Goal: Task Accomplishment & Management: Use online tool/utility

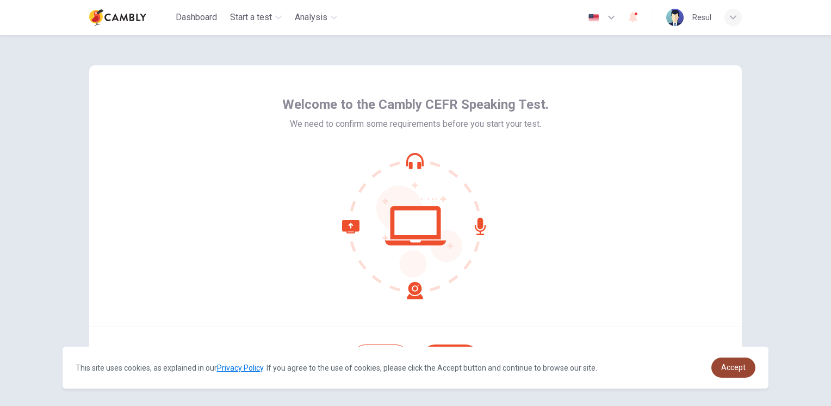
click at [729, 365] on span "Accept" at bounding box center [733, 367] width 24 height 9
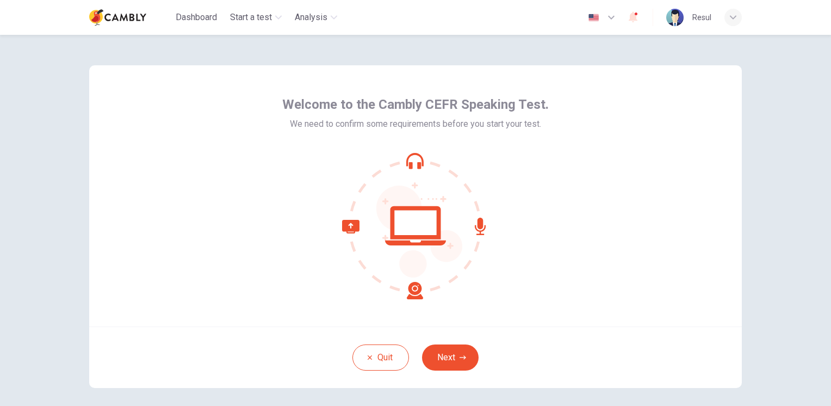
drag, startPoint x: 437, startPoint y: 355, endPoint x: 578, endPoint y: 373, distance: 142.1
click at [578, 373] on div "Quit Next" at bounding box center [415, 356] width 653 height 61
click at [461, 352] on button "Next" at bounding box center [450, 357] width 57 height 26
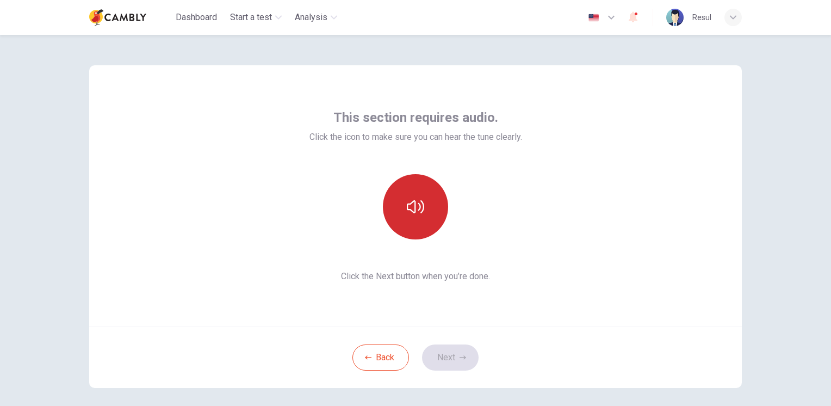
click at [415, 217] on button "button" at bounding box center [415, 206] width 65 height 65
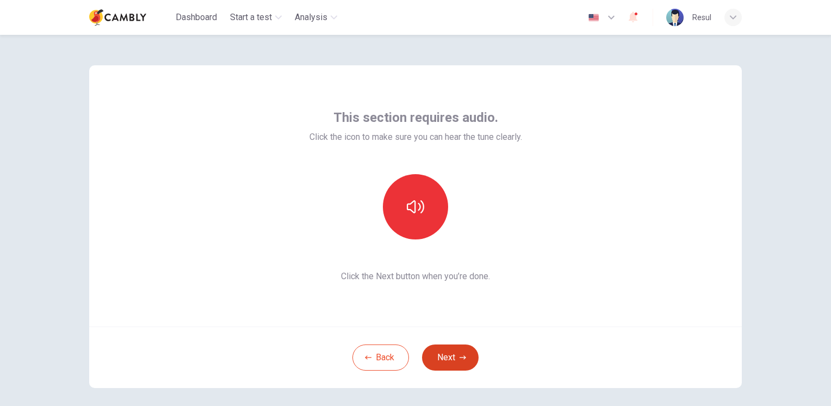
click at [461, 353] on button "Next" at bounding box center [450, 357] width 57 height 26
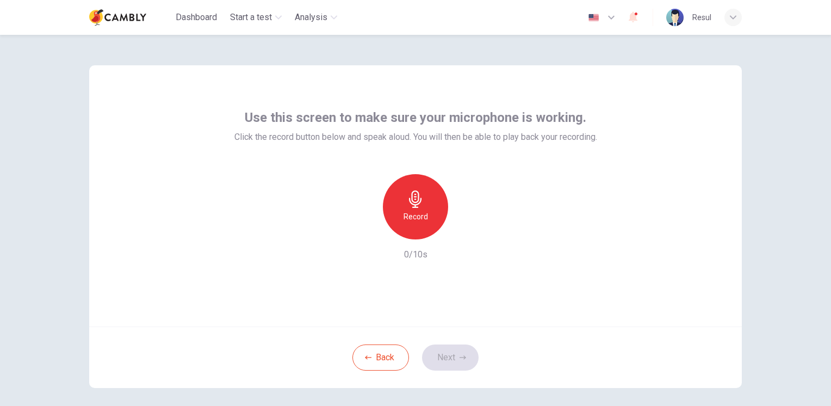
click at [428, 216] on div "Record" at bounding box center [415, 206] width 65 height 65
click at [428, 216] on div "Stop" at bounding box center [415, 206] width 65 height 65
click at [464, 232] on icon "button" at bounding box center [466, 230] width 5 height 7
click at [365, 233] on icon "button" at bounding box center [365, 230] width 7 height 7
click at [365, 233] on div "Record" at bounding box center [416, 206] width 118 height 65
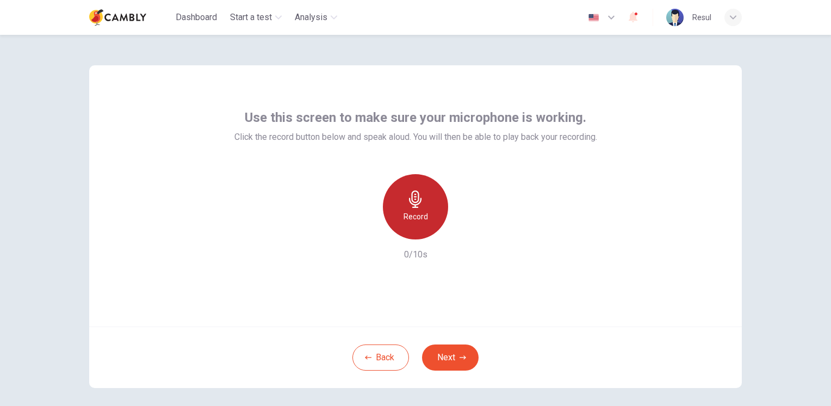
click at [420, 223] on div "Record" at bounding box center [415, 206] width 65 height 65
click at [464, 229] on icon "button" at bounding box center [465, 230] width 11 height 11
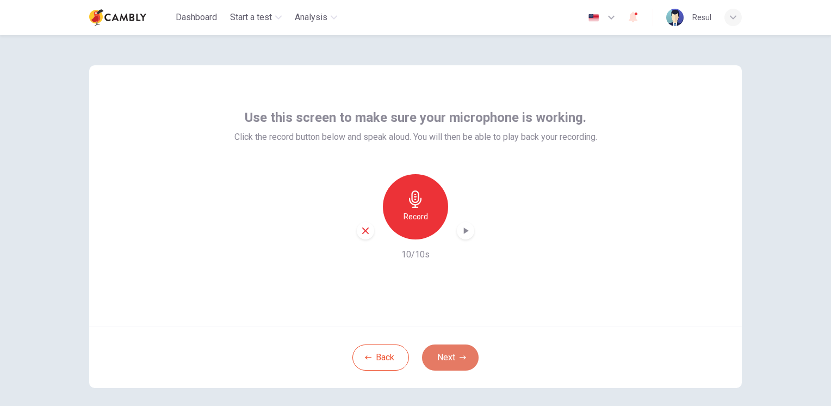
click at [445, 366] on button "Next" at bounding box center [450, 357] width 57 height 26
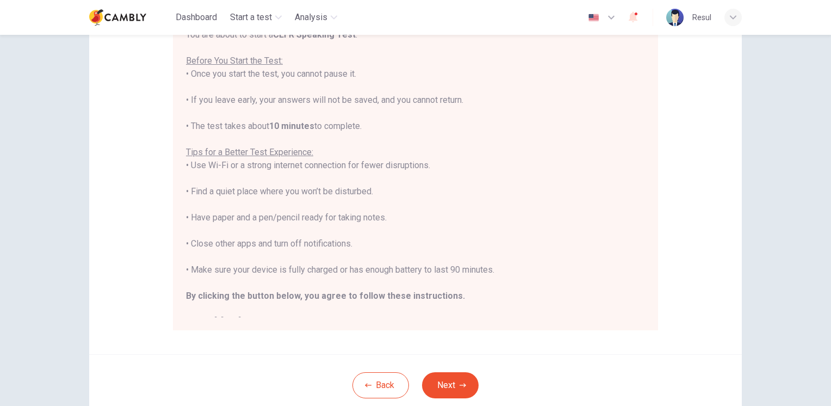
scroll to position [124, 0]
drag, startPoint x: 189, startPoint y: 217, endPoint x: 393, endPoint y: 224, distance: 203.6
click at [393, 224] on div "You are about to start a CEFR Speaking Test . Before You Start the Test: • Once…" at bounding box center [415, 179] width 459 height 300
copy div "Have paper and a pen/pencil ready for taking notes."
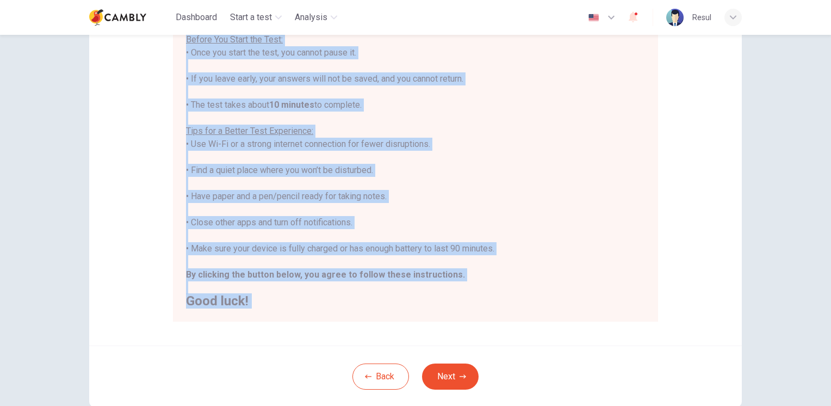
scroll to position [199, 0]
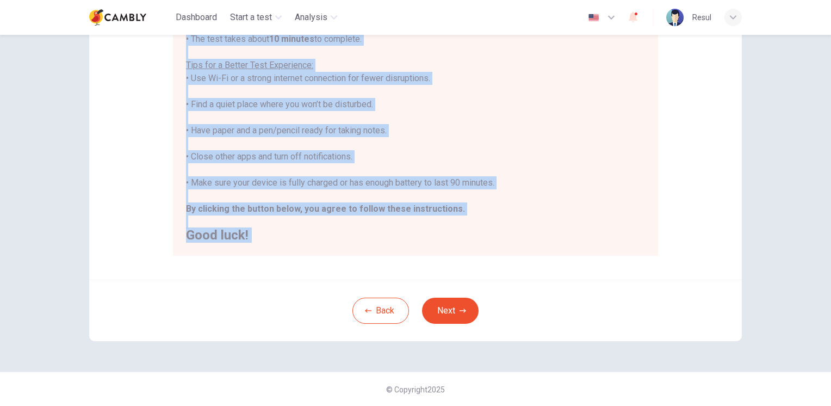
drag, startPoint x: 184, startPoint y: 159, endPoint x: 240, endPoint y: 326, distance: 176.5
click at [240, 326] on div "Disclaimer: You are about to start a CEFR Speaking Test . Before You Start the …" at bounding box center [415, 104] width 653 height 474
copy div "You are about to start a CEFR Speaking Test . Before You Start the Test: • Once…"
click at [803, 206] on div "Disclaimer: You are about to start a CEFR Speaking Test . Before You Start the …" at bounding box center [415, 220] width 831 height 371
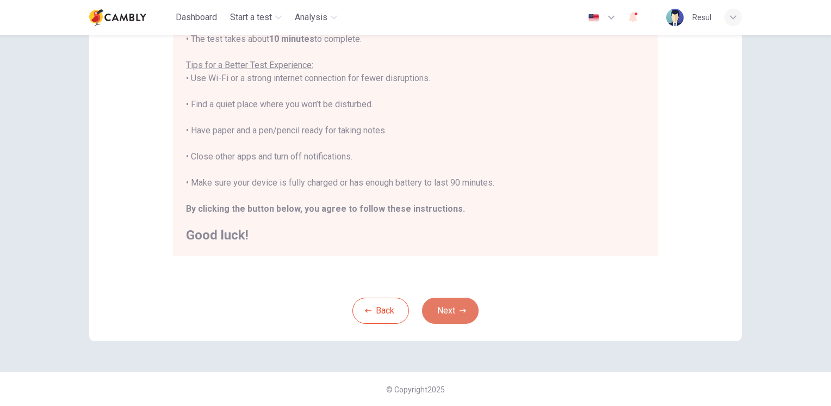
click at [464, 318] on button "Next" at bounding box center [450, 311] width 57 height 26
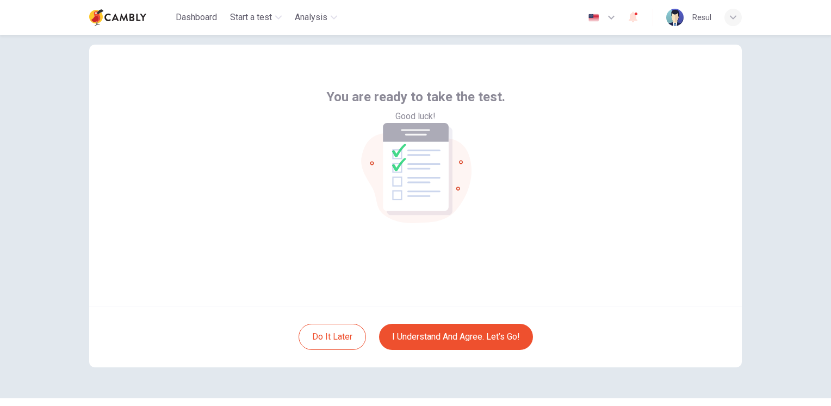
scroll to position [7, 0]
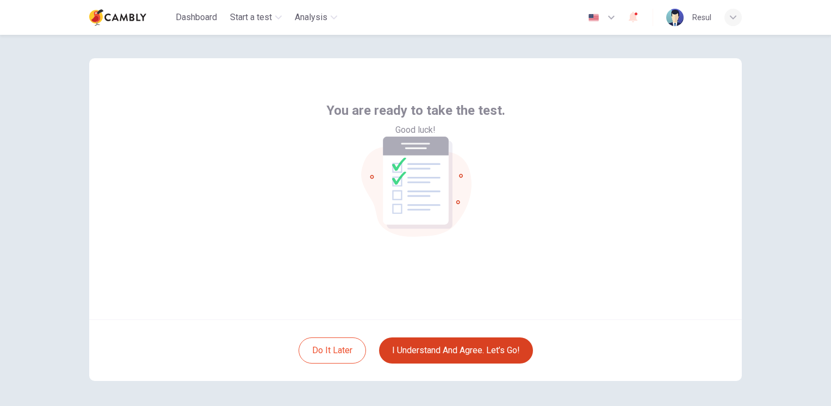
click at [486, 343] on button "I understand and agree. Let’s go!" at bounding box center [456, 350] width 154 height 26
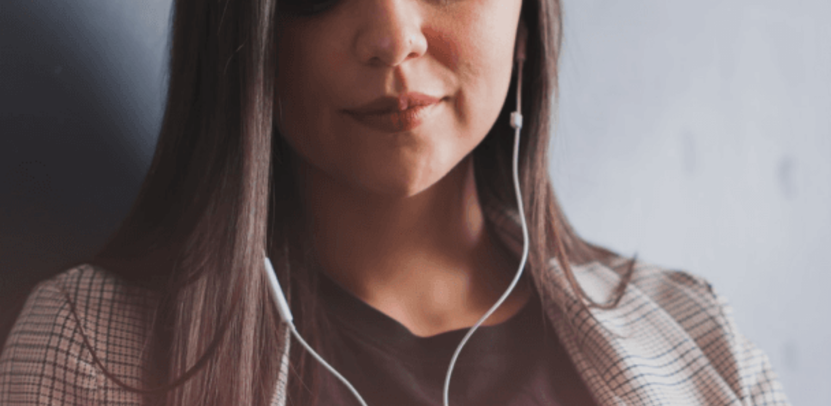
scroll to position [110, 0]
drag, startPoint x: 119, startPoint y: 121, endPoint x: 133, endPoint y: 168, distance: 48.7
click at [133, 168] on div "The Speaking Test will begin soon. Use a headset if available (recommended for …" at bounding box center [415, 116] width 831 height 118
drag, startPoint x: 120, startPoint y: 116, endPoint x: 155, endPoint y: 145, distance: 45.2
click at [155, 145] on div "The Speaking Test will begin soon. Use a headset if available (recommended for …" at bounding box center [415, 116] width 831 height 118
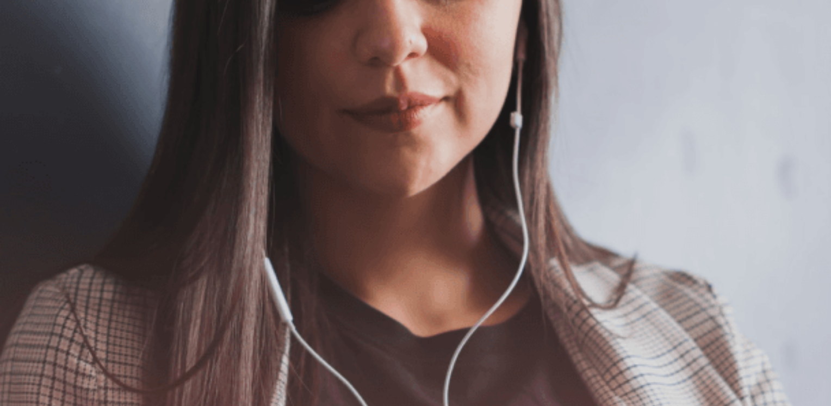
drag, startPoint x: 120, startPoint y: 119, endPoint x: 135, endPoint y: 136, distance: 23.1
click at [135, 136] on div "The Speaking Test will begin soon. Use a headset if available (recommended for …" at bounding box center [415, 116] width 831 height 118
click at [320, 220] on div "The Speaking Test will begin soon. Use a headset if available (recommended for …" at bounding box center [415, 225] width 831 height 118
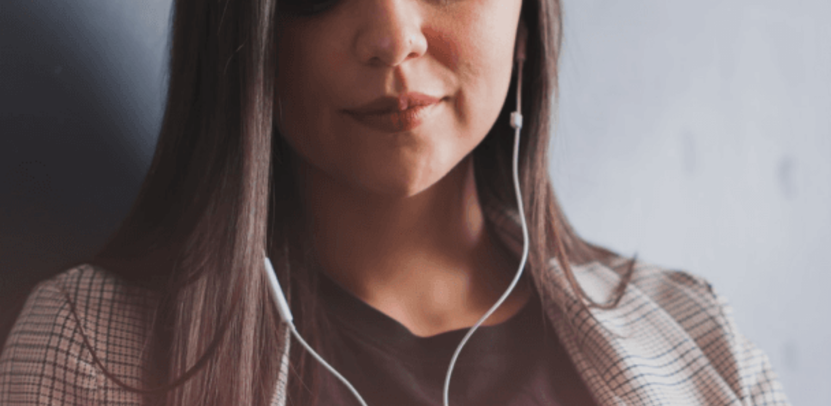
drag, startPoint x: 120, startPoint y: 232, endPoint x: 181, endPoint y: 257, distance: 66.4
click at [181, 257] on div "The Speaking Test will begin soon. Use a headset if available (recommended for …" at bounding box center [415, 225] width 831 height 118
drag, startPoint x: 309, startPoint y: 173, endPoint x: 342, endPoint y: 174, distance: 33.2
click at [245, 161] on span "Use a headset if available (recommended for best audio quality). Ensure your mi…" at bounding box center [122, 116] width 245 height 89
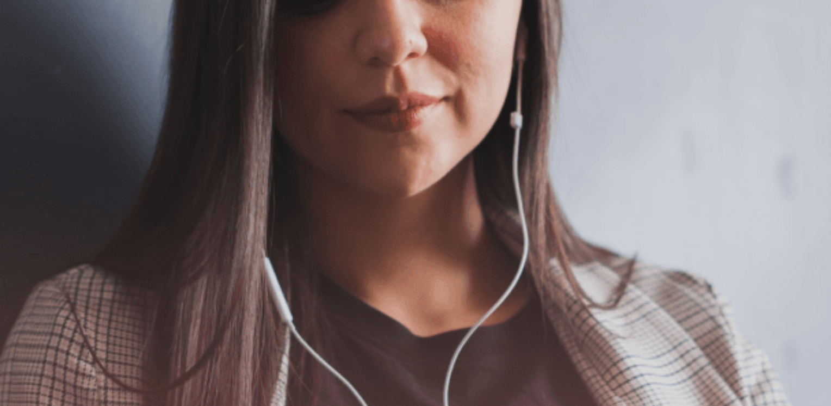
drag, startPoint x: 342, startPoint y: 174, endPoint x: 354, endPoint y: 174, distance: 12.0
click at [245, 161] on span "Use a headset if available (recommended for best audio quality). Ensure your mi…" at bounding box center [122, 116] width 245 height 89
click at [432, 165] on img at bounding box center [415, 203] width 831 height 406
drag, startPoint x: 577, startPoint y: 208, endPoint x: 582, endPoint y: 201, distance: 8.9
click at [577, 208] on img at bounding box center [415, 203] width 831 height 406
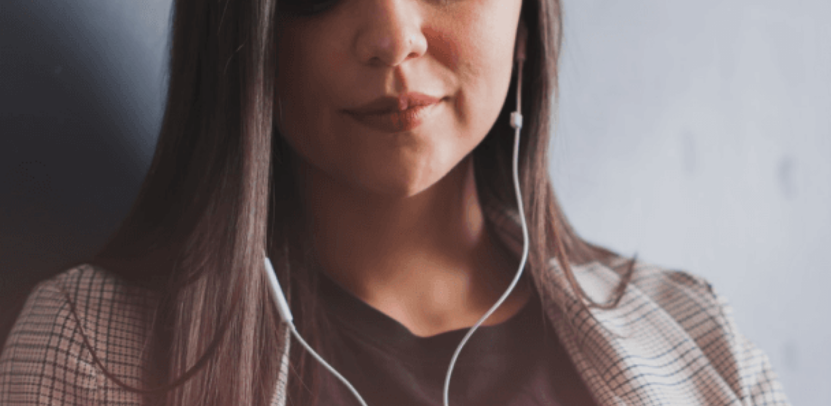
scroll to position [0, 0]
click at [31, 56] on button "Continue" at bounding box center [15, 76] width 31 height 41
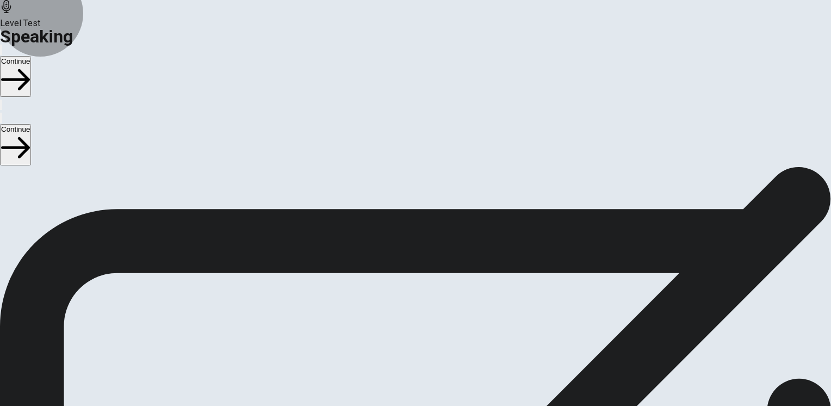
click at [439, 383] on button "Record Again" at bounding box center [416, 409] width 46 height 53
click at [414, 338] on icon "Play Audio" at bounding box center [409, 344] width 10 height 13
click at [400, 338] on icon "Record Again" at bounding box center [400, 338] width 0 height 0
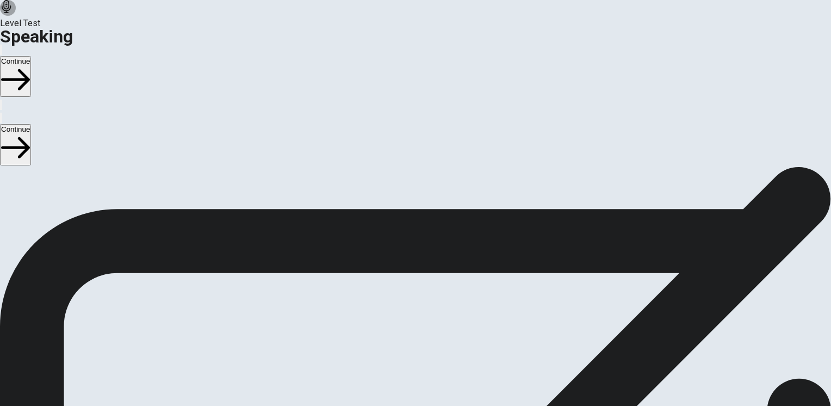
click at [400, 338] on icon "Record Again" at bounding box center [400, 338] width 0 height 0
click at [404, 385] on button "Play Audio" at bounding box center [403, 390] width 2 height 10
drag, startPoint x: 127, startPoint y: 160, endPoint x: 180, endPoint y: 150, distance: 53.2
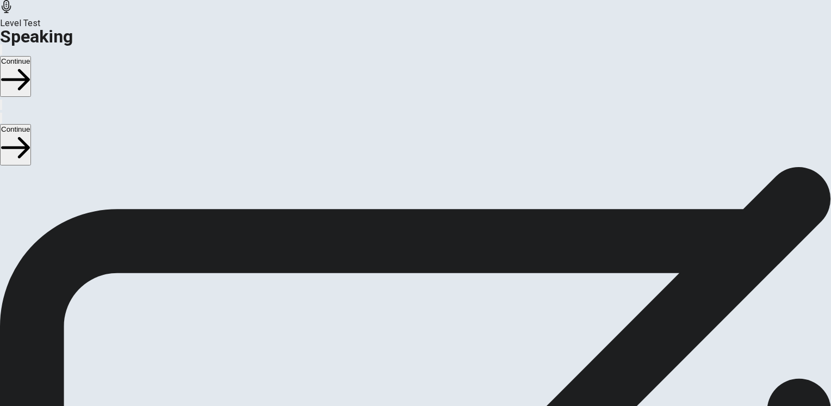
click at [180, 150] on div "Checking the Microphone Check if your microphone works here. Record your voice.…" at bounding box center [415, 177] width 831 height 131
drag, startPoint x: 119, startPoint y: 165, endPoint x: 157, endPoint y: 165, distance: 38.6
click at [96, 124] on span "Checking the Microphone" at bounding box center [48, 118] width 96 height 10
click at [400, 338] on icon "Record Again" at bounding box center [400, 338] width 0 height 0
click at [404, 330] on button "Play Audio" at bounding box center [403, 335] width 2 height 10
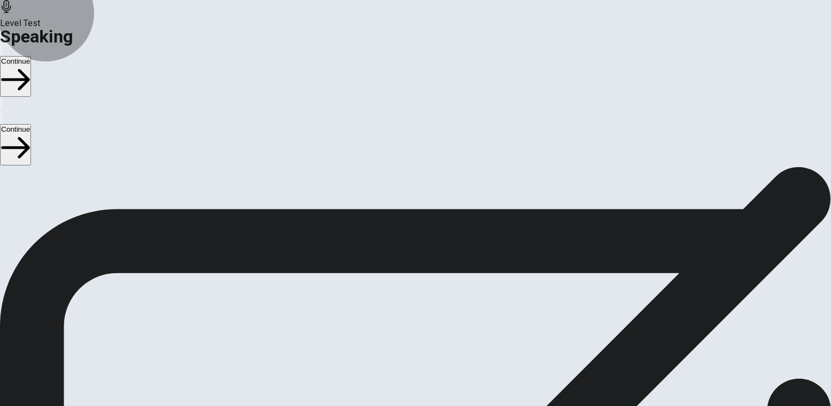
click at [31, 56] on button "Continue" at bounding box center [15, 76] width 31 height 41
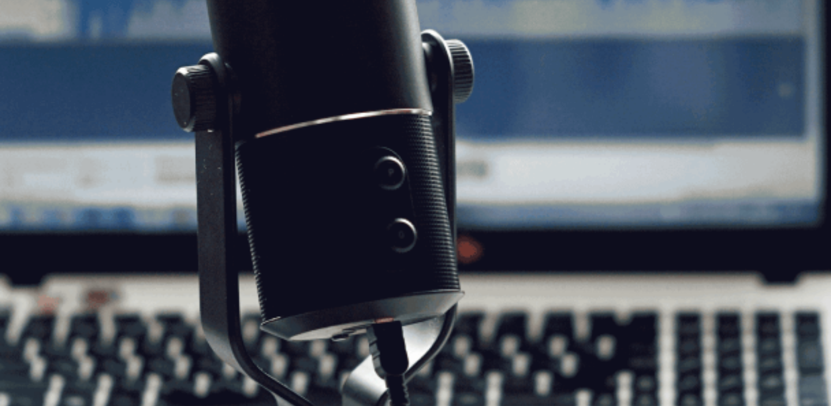
scroll to position [109, 0]
drag, startPoint x: 118, startPoint y: 116, endPoint x: 172, endPoint y: 151, distance: 64.4
click at [172, 151] on div "CEFR Speaking Test The Speaking Test will start now. There are 3 questions in t…" at bounding box center [415, 117] width 831 height 118
click at [13, 13] on icon at bounding box center [6, 6] width 13 height 13
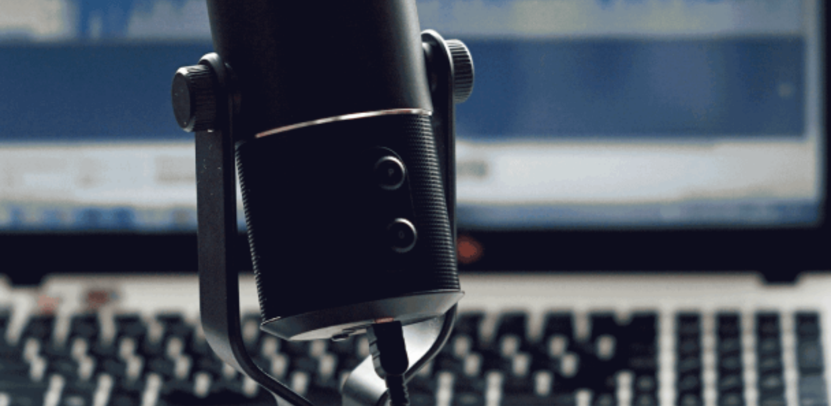
click at [133, 30] on h1 "Speaking" at bounding box center [415, 36] width 831 height 13
drag, startPoint x: 261, startPoint y: 201, endPoint x: 116, endPoint y: 137, distance: 157.8
click at [116, 130] on span "The Speaking Test will start now. There are 3 questions in this section. Import…" at bounding box center [200, 79] width 400 height 102
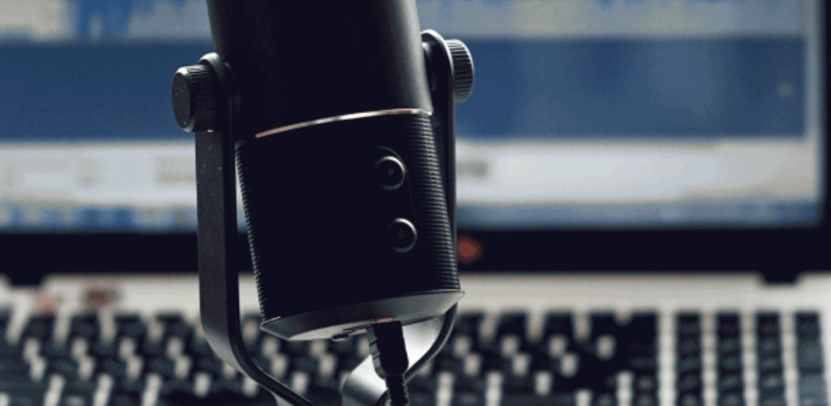
click at [1, 107] on icon "button" at bounding box center [1, 107] width 0 height 0
click at [107, 200] on div "CEFR Speaking Test The Speaking Test will start now. There are 3 questions in t…" at bounding box center [415, 225] width 831 height 118
click at [150, 160] on div "CEFR Speaking Test The Speaking Test will start now. There are 3 questions in t…" at bounding box center [415, 153] width 831 height 118
drag, startPoint x: 231, startPoint y: 214, endPoint x: 254, endPoint y: 207, distance: 23.9
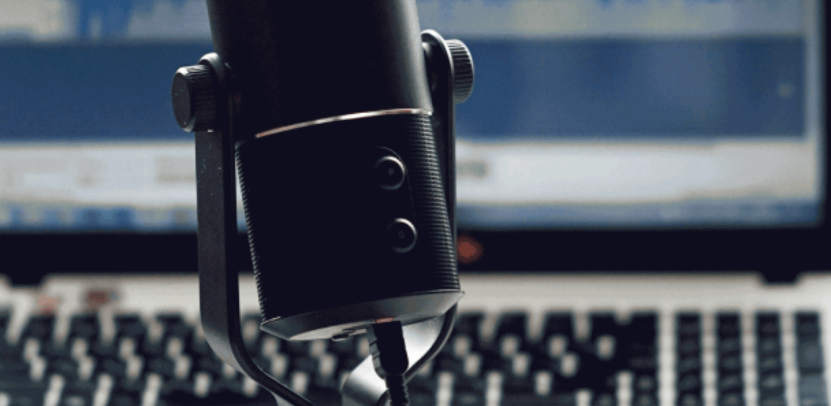
click at [254, 207] on span "The Speaking Test will start now. There are 3 questions in this section. Import…" at bounding box center [200, 159] width 400 height 102
click at [153, 210] on span "The Speaking Test will start now. There are 3 questions in this section. Import…" at bounding box center [200, 159] width 400 height 102
click at [192, 184] on span "The Speaking Test will start now. There are 3 questions in this section. Import…" at bounding box center [200, 159] width 400 height 102
click at [196, 190] on span "The Speaking Test will start now. There are 3 questions in this section. Import…" at bounding box center [200, 159] width 400 height 102
click at [192, 210] on span "The Speaking Test will start now. There are 3 questions in this section. Import…" at bounding box center [200, 159] width 400 height 102
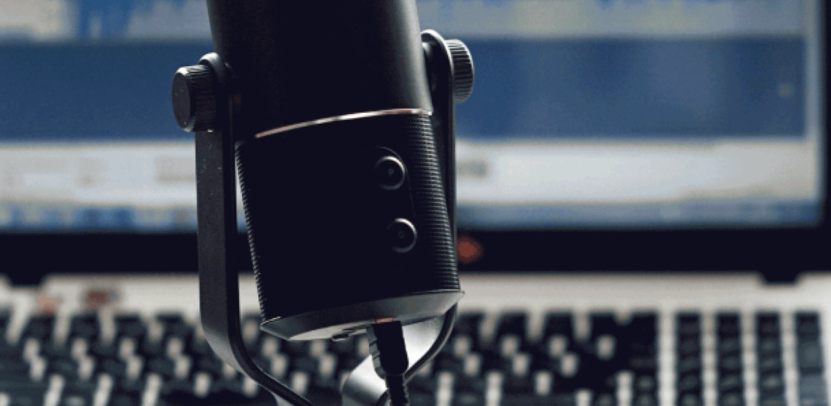
click at [112, 212] on div "CEFR Speaking Test The Speaking Test will start now. There are 3 questions in t…" at bounding box center [415, 153] width 831 height 118
click at [196, 190] on span "The Speaking Test will start now. There are 3 questions in this section. Import…" at bounding box center [200, 159] width 400 height 102
click at [31, 56] on button "Continue" at bounding box center [15, 76] width 31 height 41
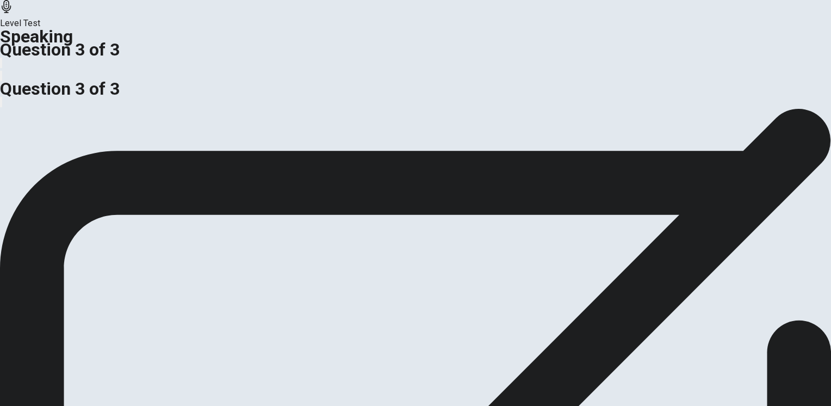
drag, startPoint x: 127, startPoint y: 248, endPoint x: 172, endPoint y: 261, distance: 47.0
click at [172, 120] on span "Do you think businesses should spend more on marketing or research and developm…" at bounding box center [169, 114] width 338 height 10
click at [211, 134] on div "Do you think businesses should spend more on marketing or research and developm…" at bounding box center [415, 121] width 831 height 26
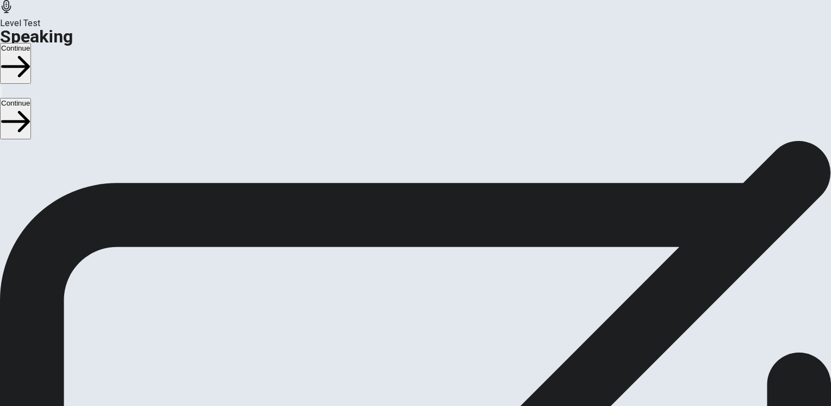
drag, startPoint x: 303, startPoint y: 214, endPoint x: 384, endPoint y: 209, distance: 80.7
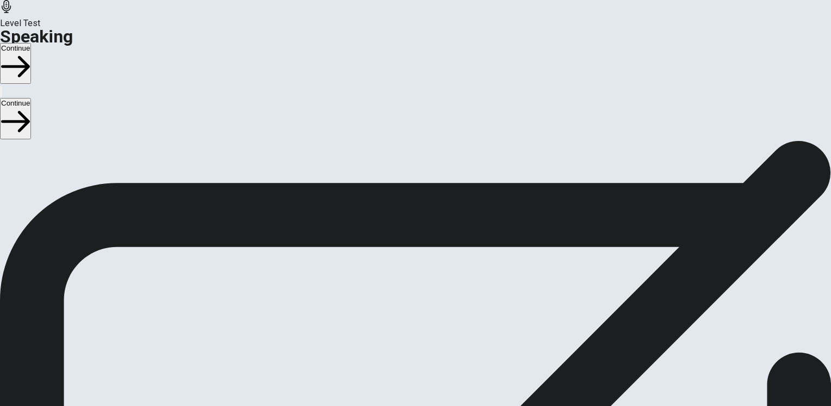
click at [31, 43] on button "Continue" at bounding box center [15, 63] width 31 height 41
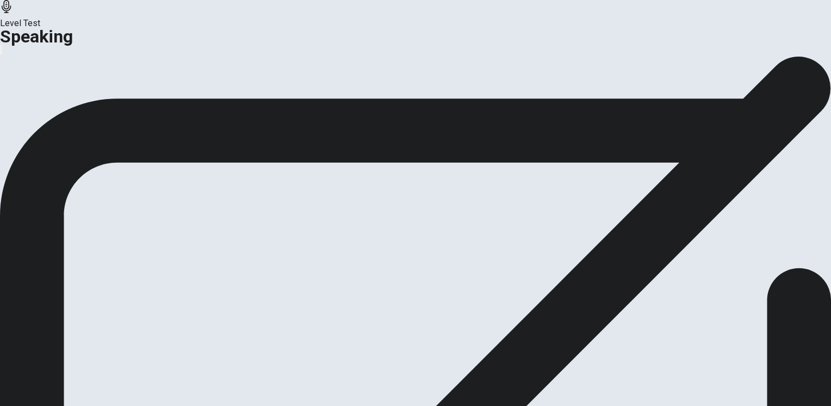
drag, startPoint x: 348, startPoint y: 146, endPoint x: 370, endPoint y: 161, distance: 26.6
click at [155, 120] on span "This is the end of your Speaking test. Click on Analysis to see your score. Cli…" at bounding box center [77, 88] width 155 height 63
drag, startPoint x: 347, startPoint y: 147, endPoint x: 470, endPoint y: 129, distance: 124.2
click at [470, 129] on div "This is the end of your Speaking test. Click on Analysis to see your score. Cli…" at bounding box center [415, 96] width 831 height 81
click at [42, 136] on button "Analysis" at bounding box center [21, 128] width 42 height 15
